Goal: Check status: Check status

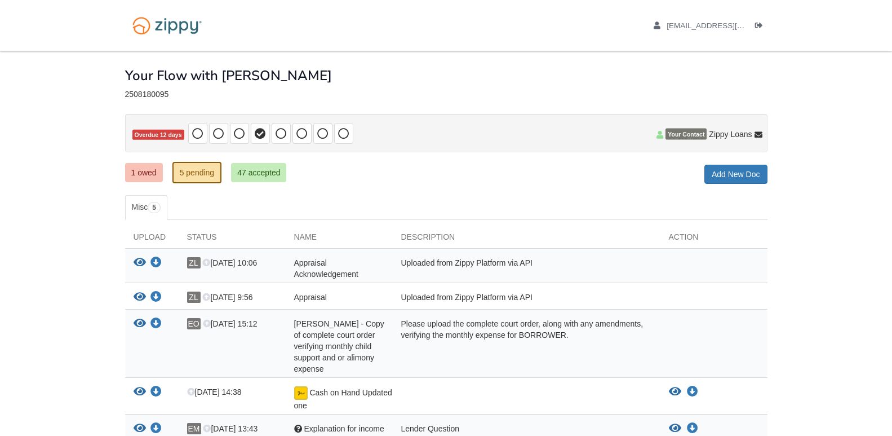
scroll to position [104, 0]
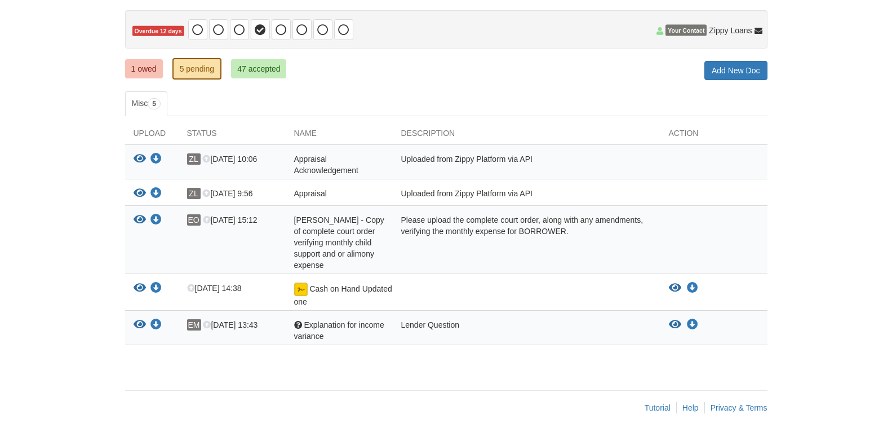
scroll to position [104, 0]
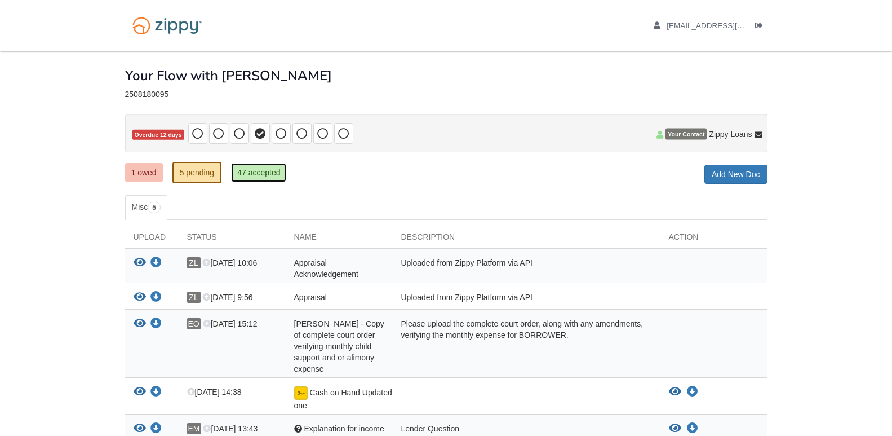
click at [264, 182] on link "47 accepted" at bounding box center [258, 172] width 55 height 19
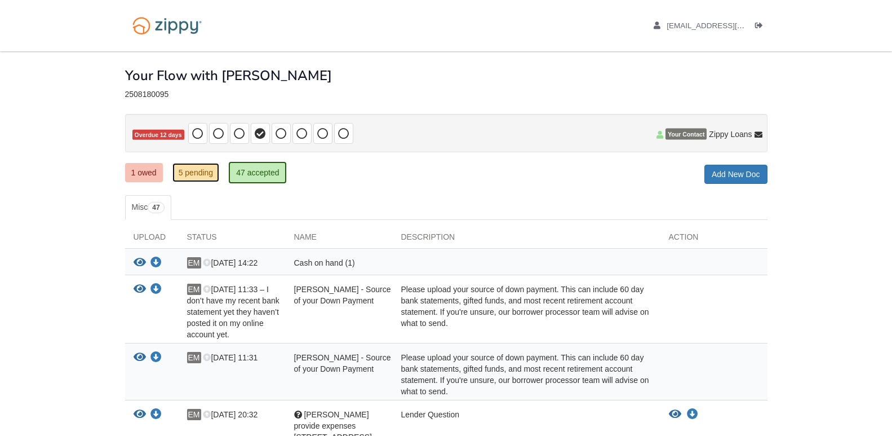
click at [198, 176] on link "5 pending" at bounding box center [196, 172] width 47 height 19
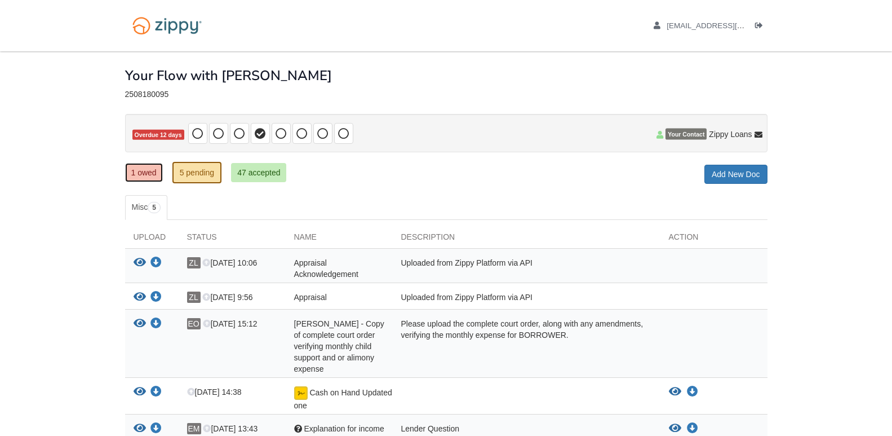
click at [147, 173] on link "1 owed" at bounding box center [144, 172] width 38 height 19
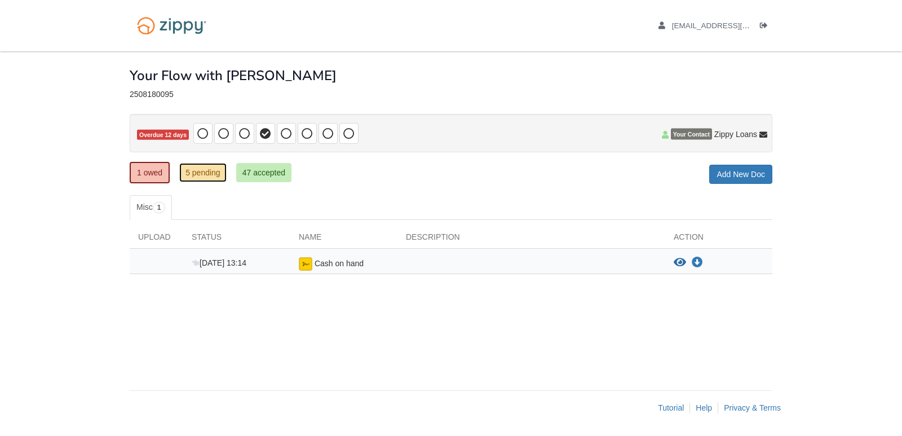
click at [216, 173] on link "5 pending" at bounding box center [202, 172] width 47 height 19
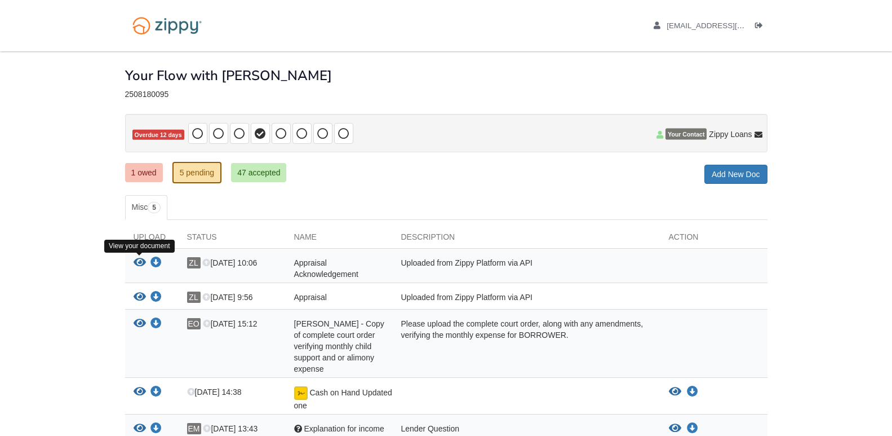
click at [138, 265] on icon "View Appraisal Acknowledgement" at bounding box center [140, 262] width 12 height 11
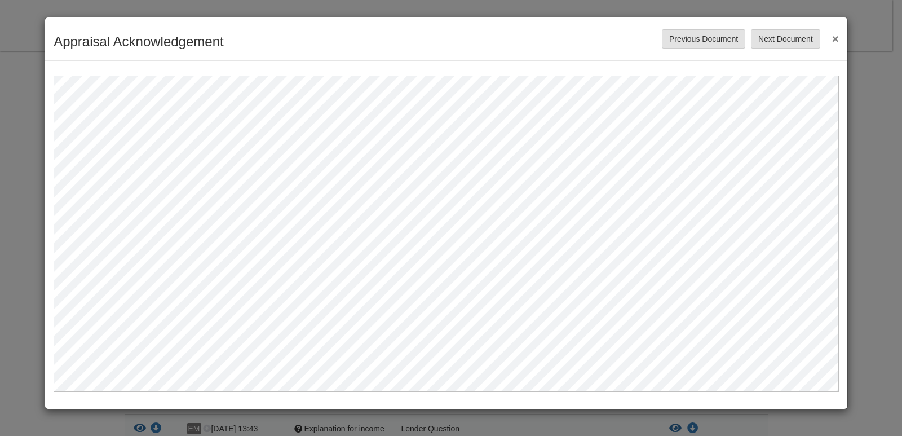
click at [837, 42] on button "×" at bounding box center [832, 38] width 13 height 20
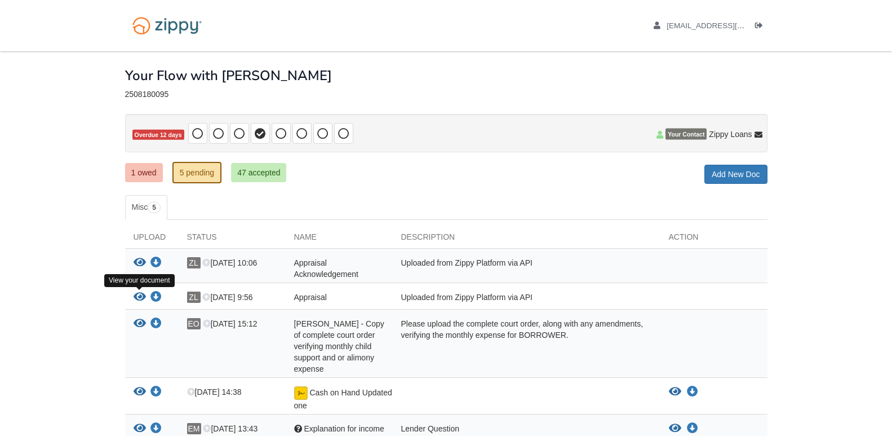
click at [139, 297] on icon "View Appraisal" at bounding box center [140, 296] width 12 height 11
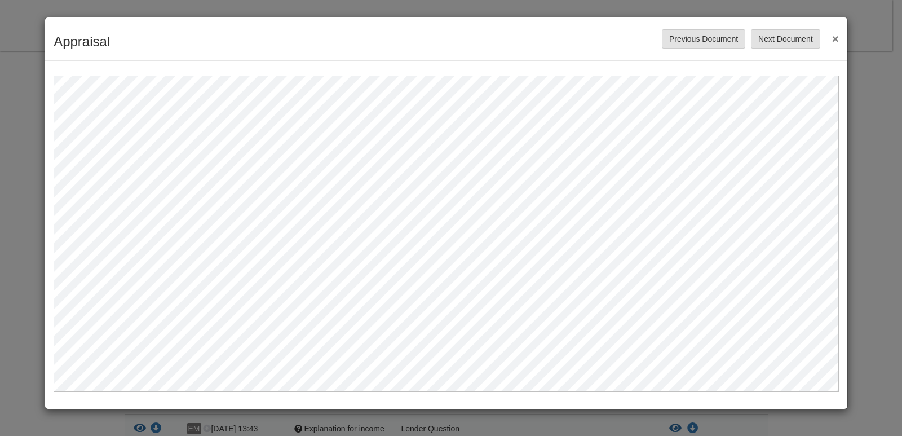
click at [833, 39] on button "×" at bounding box center [832, 38] width 13 height 20
